Goal: Find contact information: Find contact information

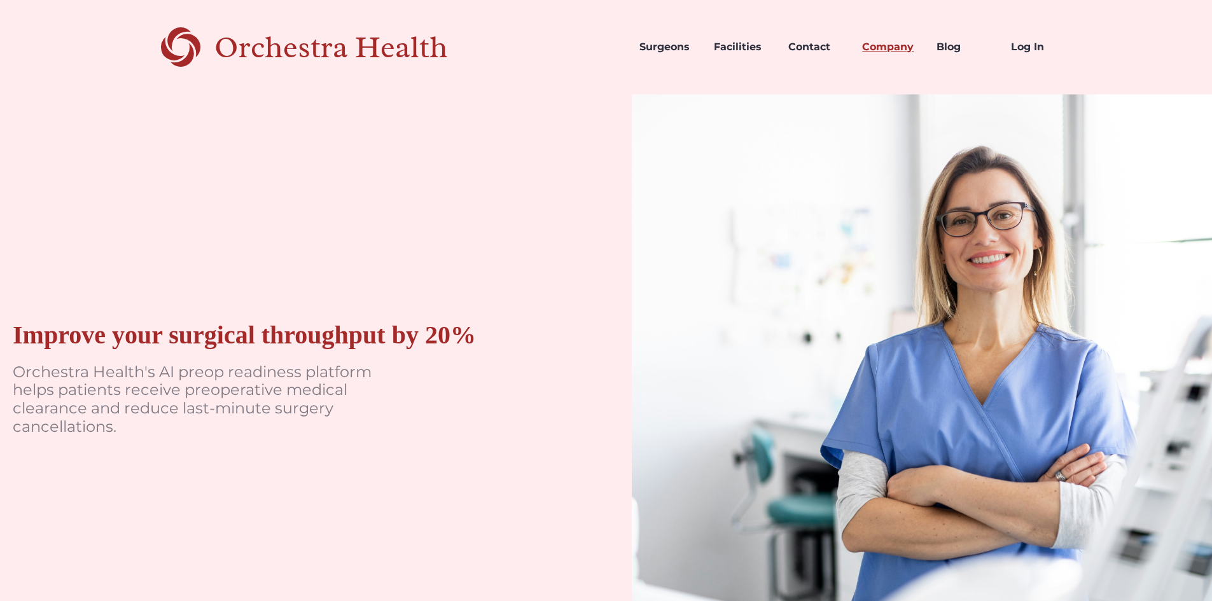
click at [867, 47] on link "Company" at bounding box center [889, 46] width 74 height 43
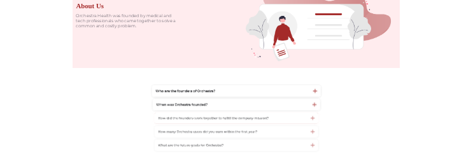
scroll to position [255, 0]
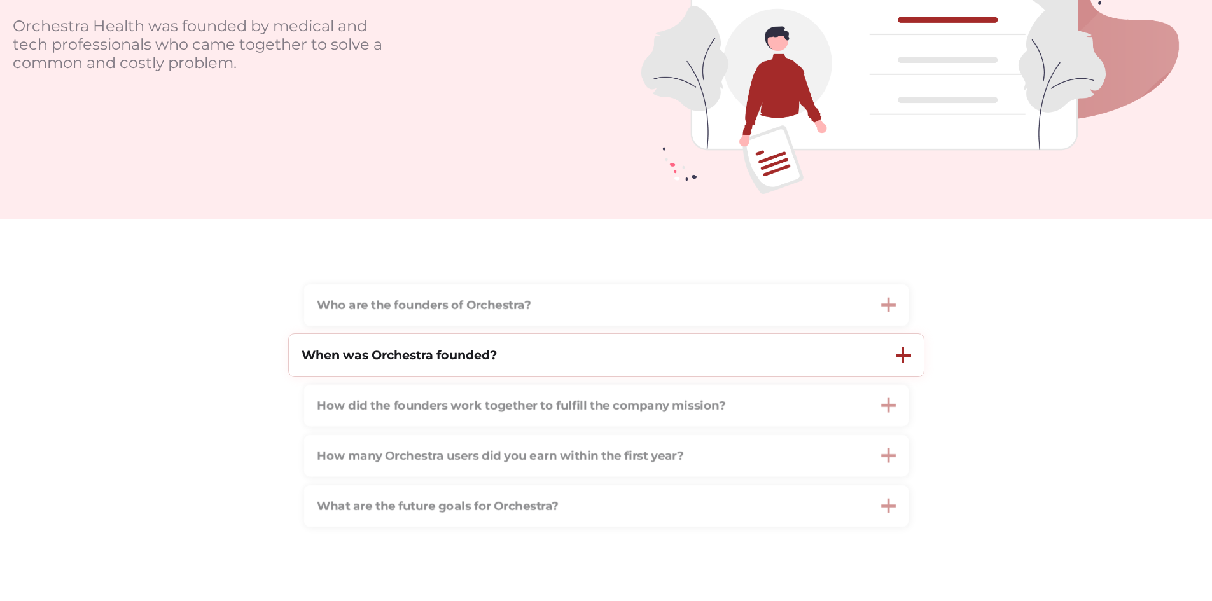
click at [896, 357] on div at bounding box center [903, 355] width 15 height 3
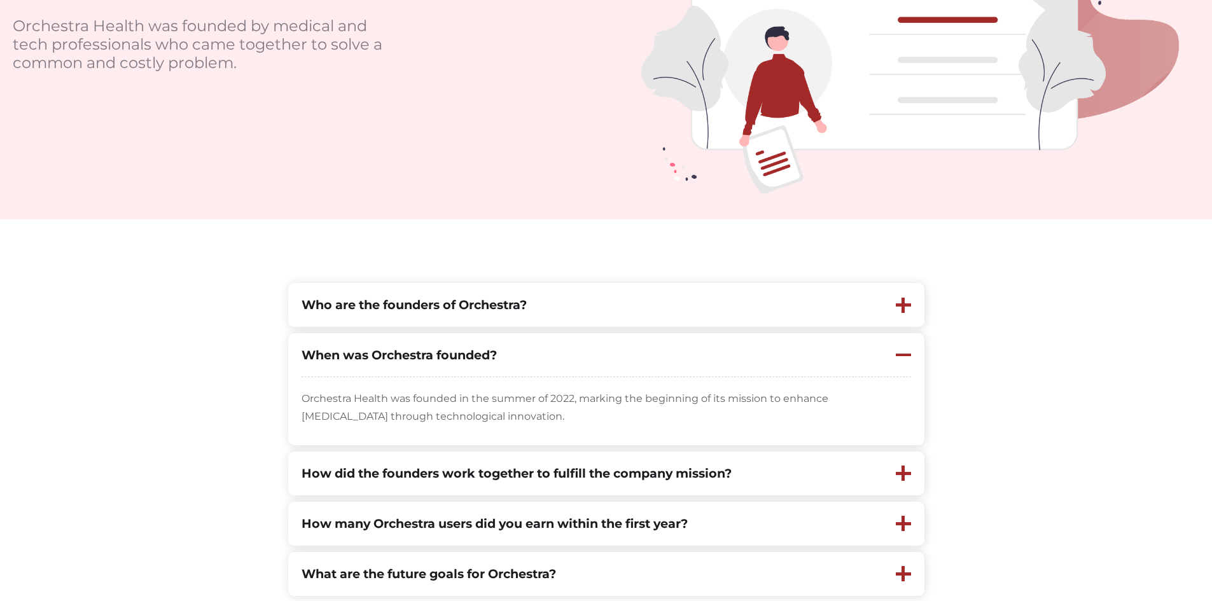
click at [1025, 330] on section "Who are the founders of Orchestra? Orchestra Health was co-founded by [PERSON_N…" at bounding box center [606, 439] width 1212 height 312
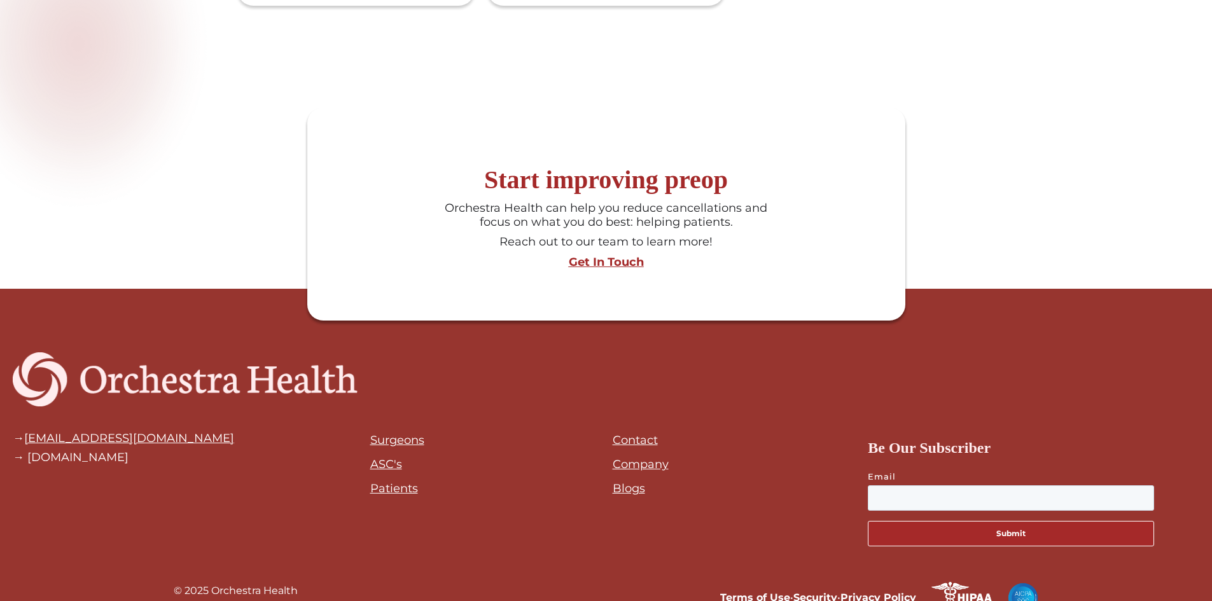
scroll to position [1644, 0]
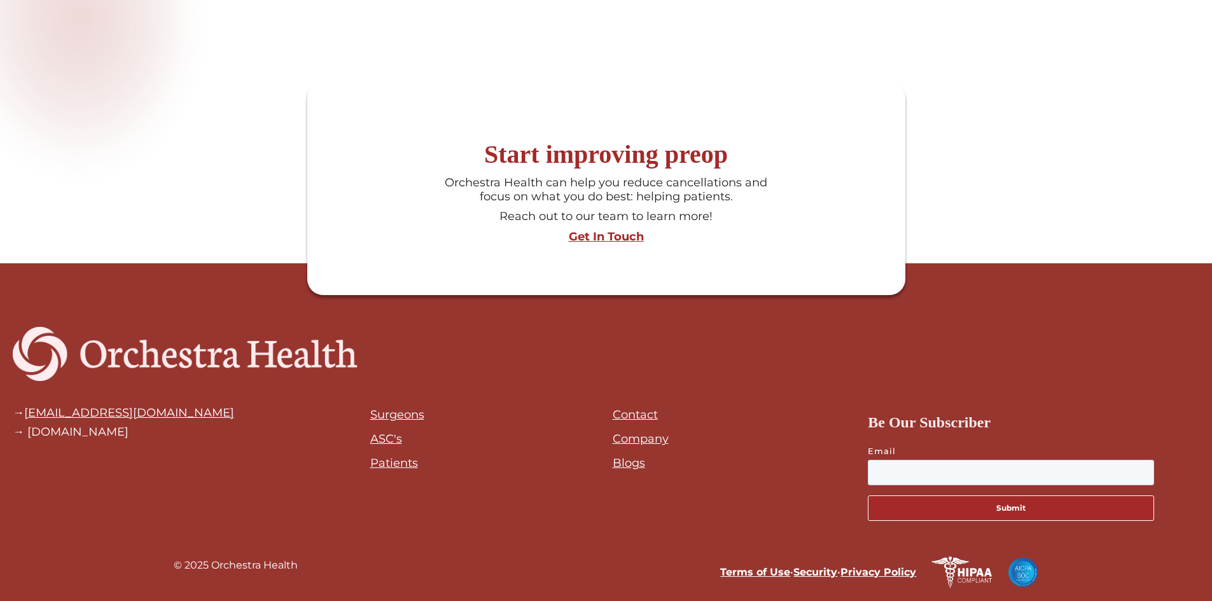
click at [624, 413] on link "Contact" at bounding box center [635, 415] width 45 height 14
